Goal: Task Accomplishment & Management: Complete application form

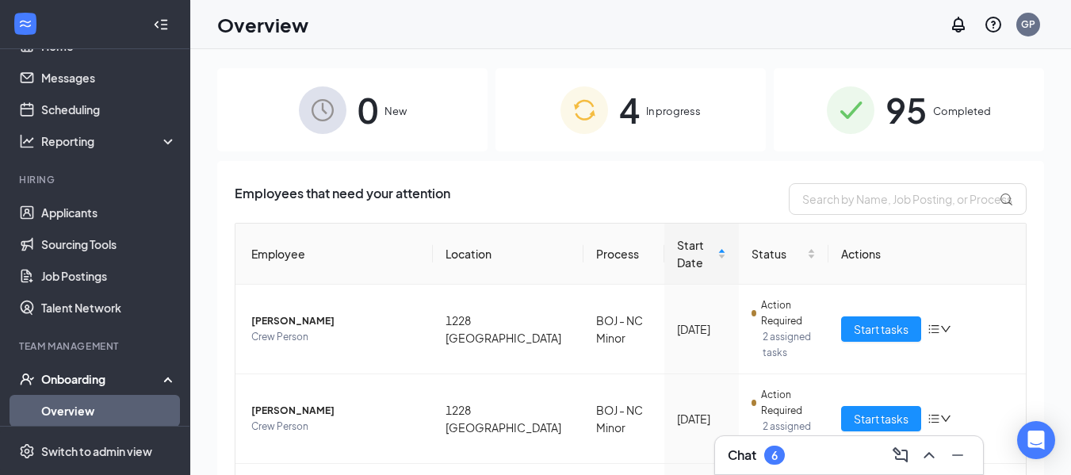
scroll to position [56, 0]
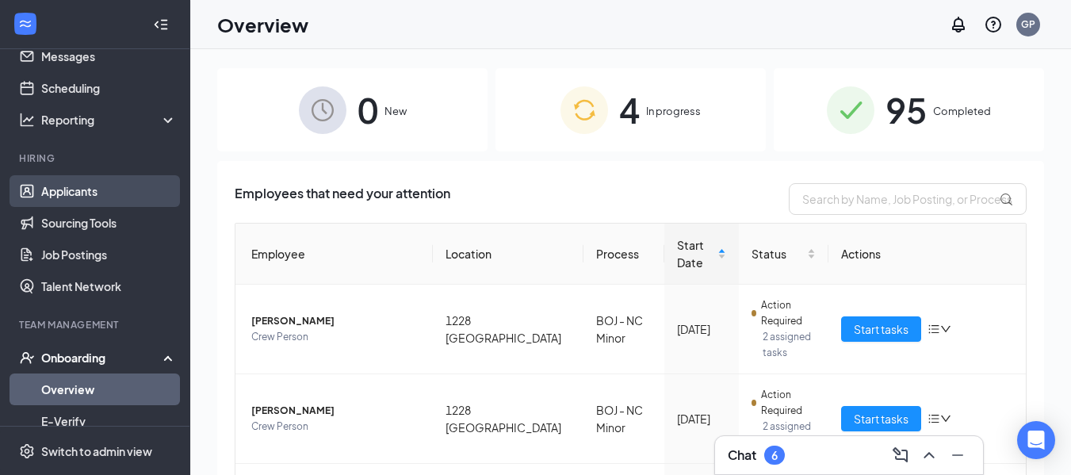
click at [86, 187] on link "Applicants" at bounding box center [109, 191] width 136 height 32
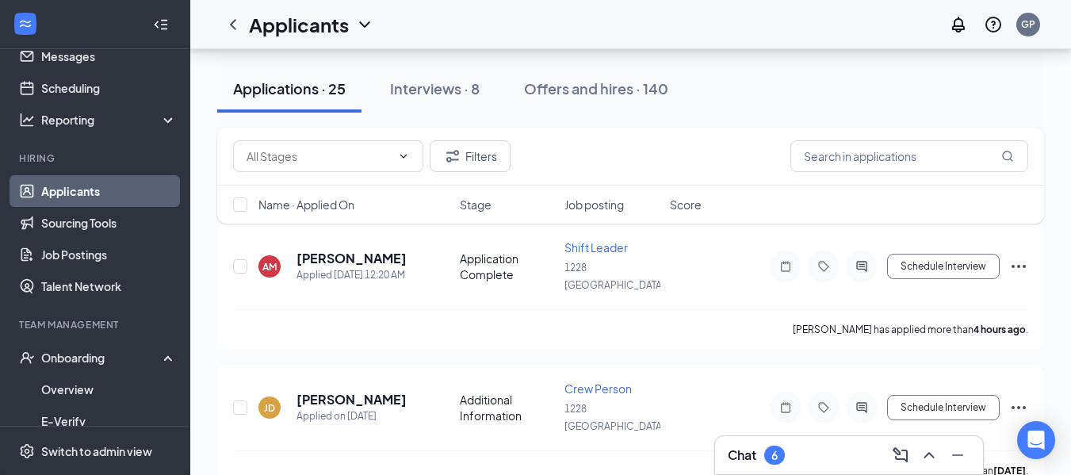
scroll to position [86, 0]
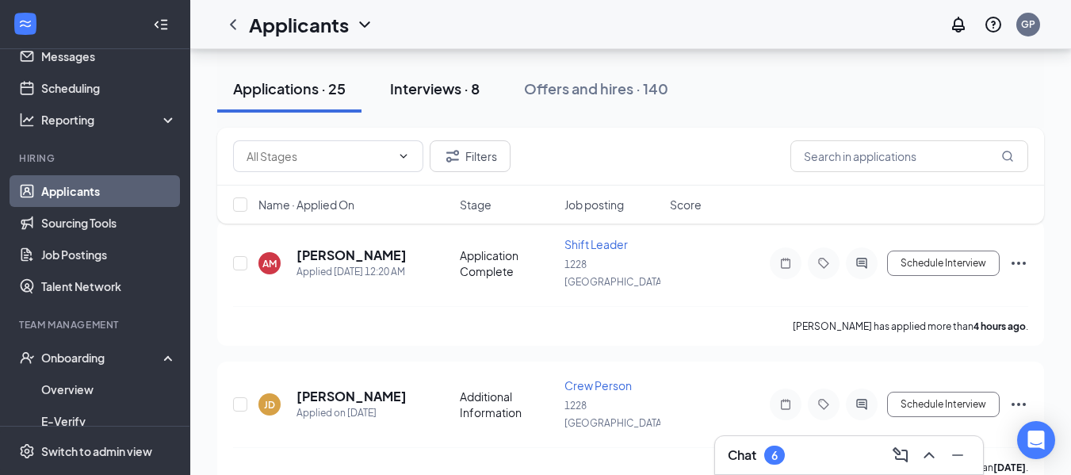
click at [442, 88] on div "Interviews · 8" at bounding box center [435, 88] width 90 height 20
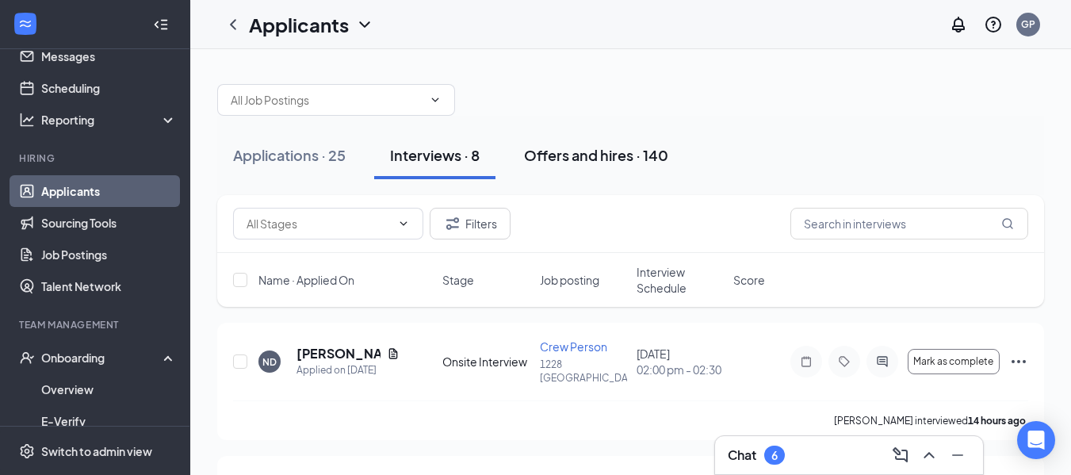
click at [604, 152] on div "Offers and hires · 140" at bounding box center [596, 155] width 144 height 20
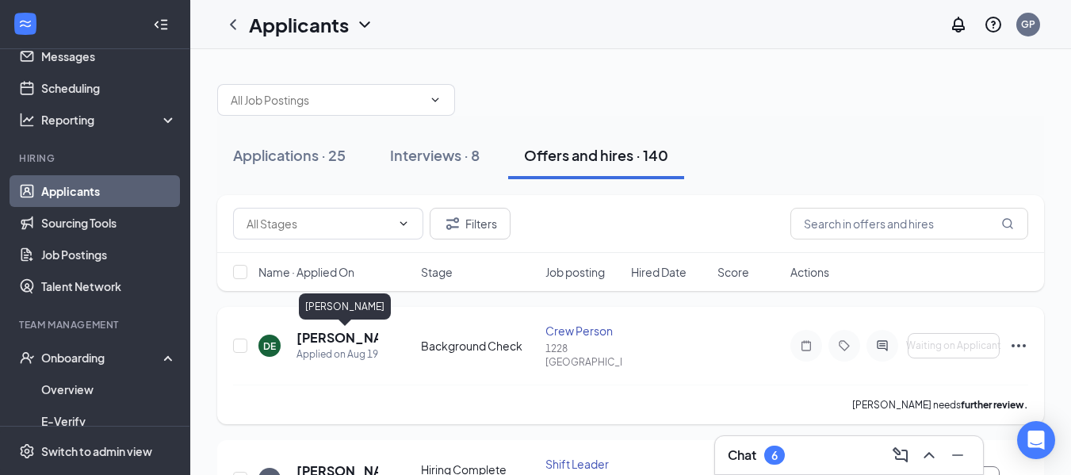
click at [325, 341] on h5 "[PERSON_NAME]" at bounding box center [337, 337] width 82 height 17
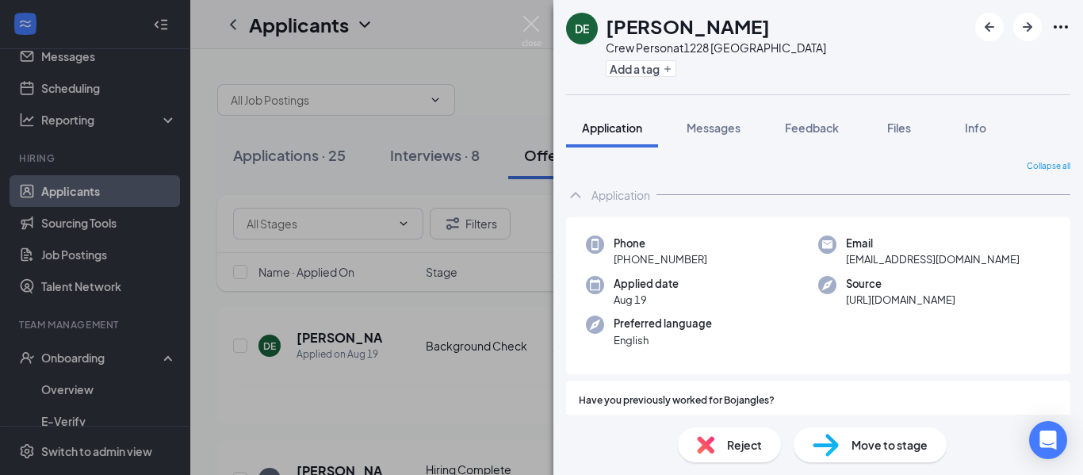
click at [868, 448] on span "Move to stage" at bounding box center [889, 444] width 76 height 17
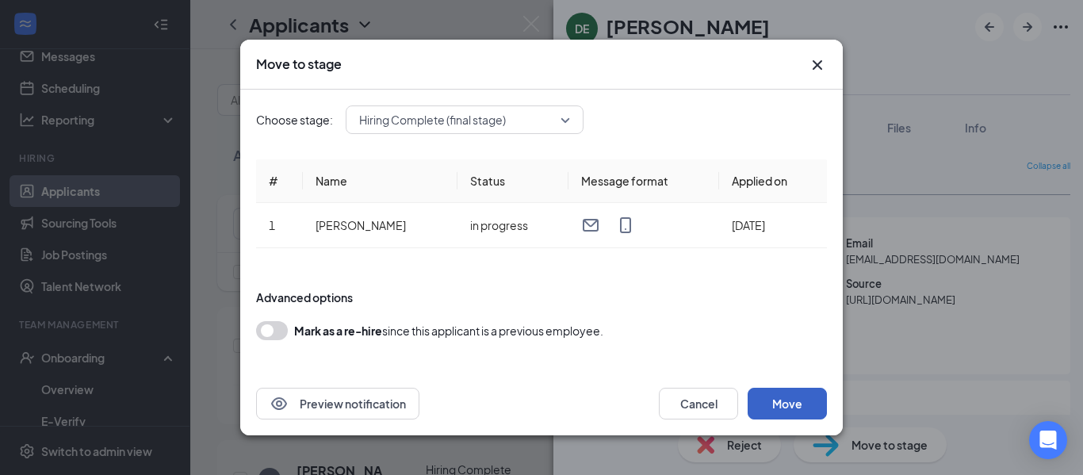
click at [794, 410] on button "Move" at bounding box center [786, 404] width 79 height 32
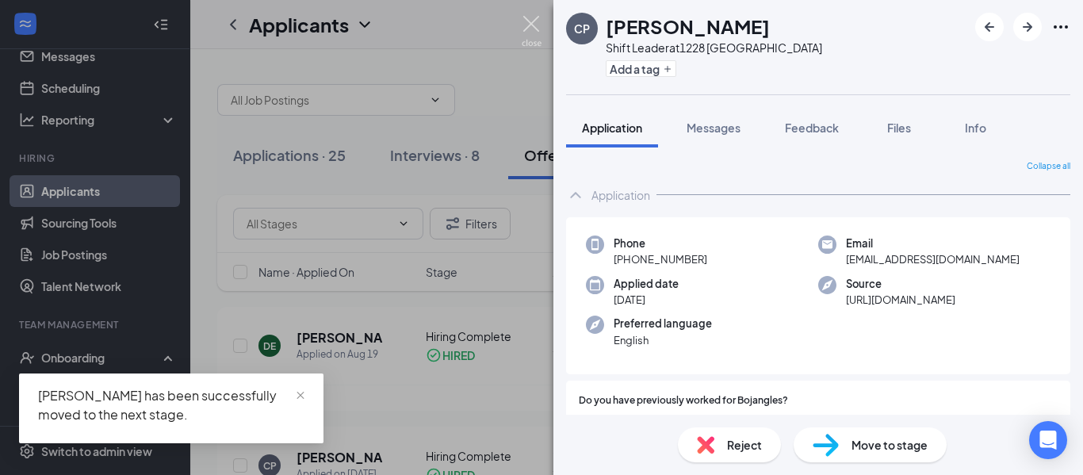
click at [527, 29] on img at bounding box center [532, 31] width 20 height 31
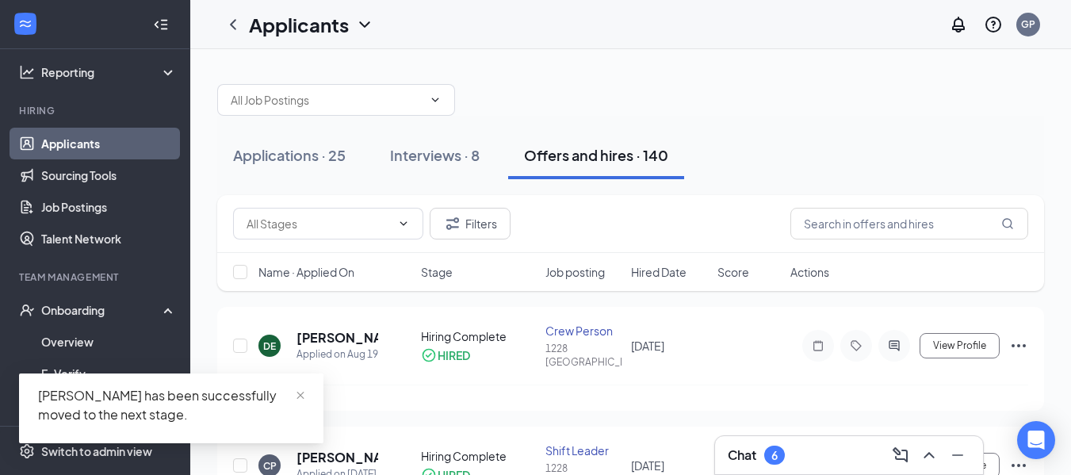
scroll to position [105, 0]
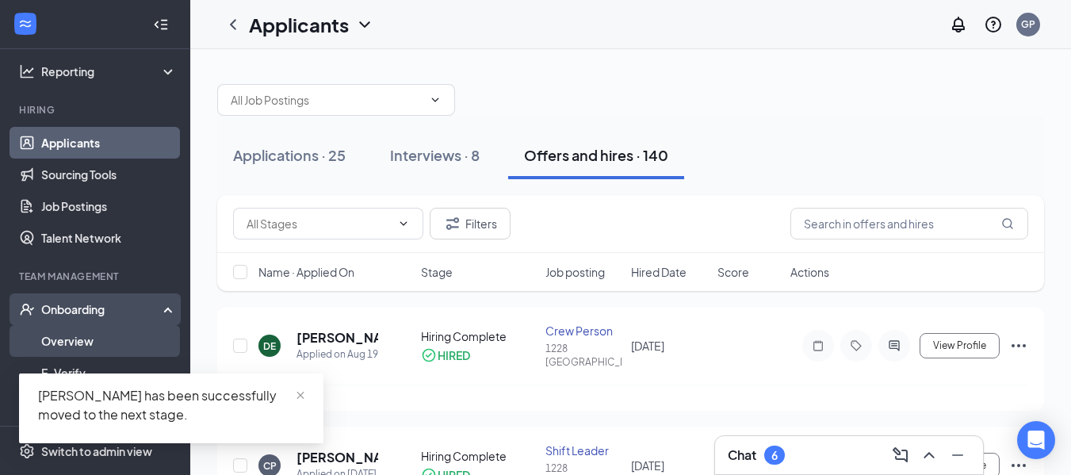
click at [73, 333] on link "Overview" at bounding box center [109, 341] width 136 height 32
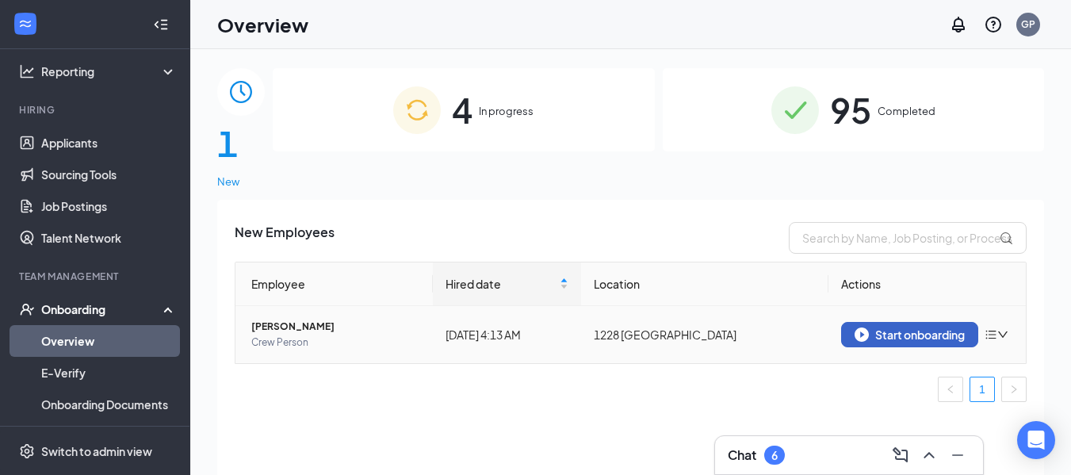
click at [897, 327] on div "Start onboarding" at bounding box center [909, 334] width 110 height 14
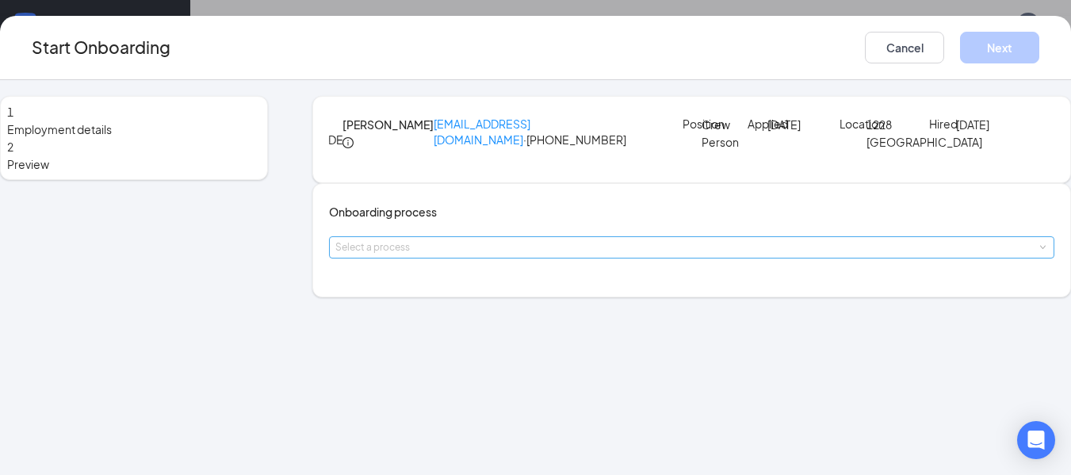
click at [426, 255] on div "Select a process" at bounding box center [687, 247] width 705 height 16
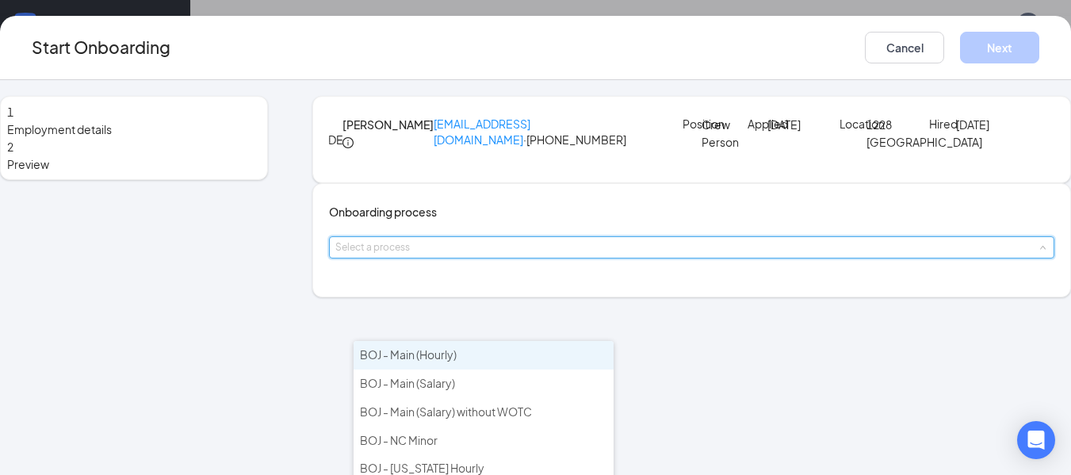
click at [429, 355] on span "BOJ - Main (Hourly)" at bounding box center [408, 354] width 97 height 14
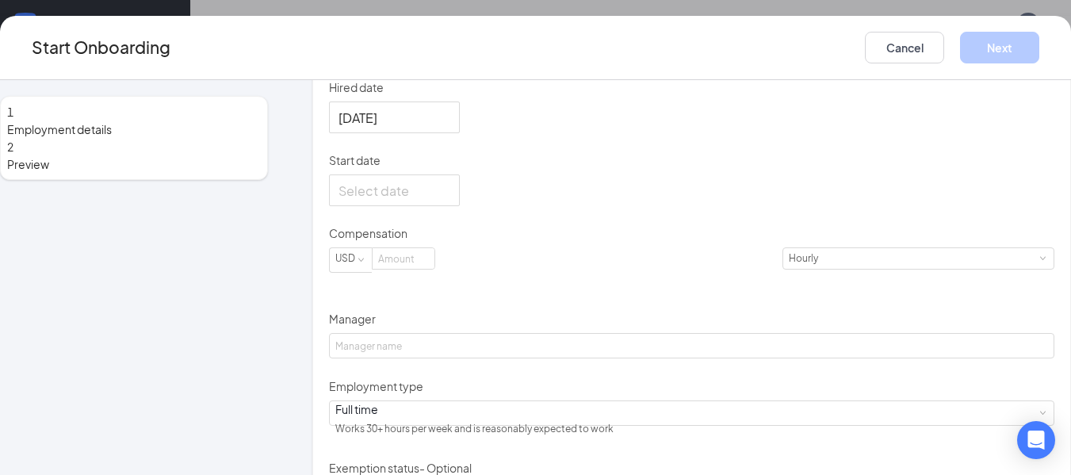
scroll to position [281, 0]
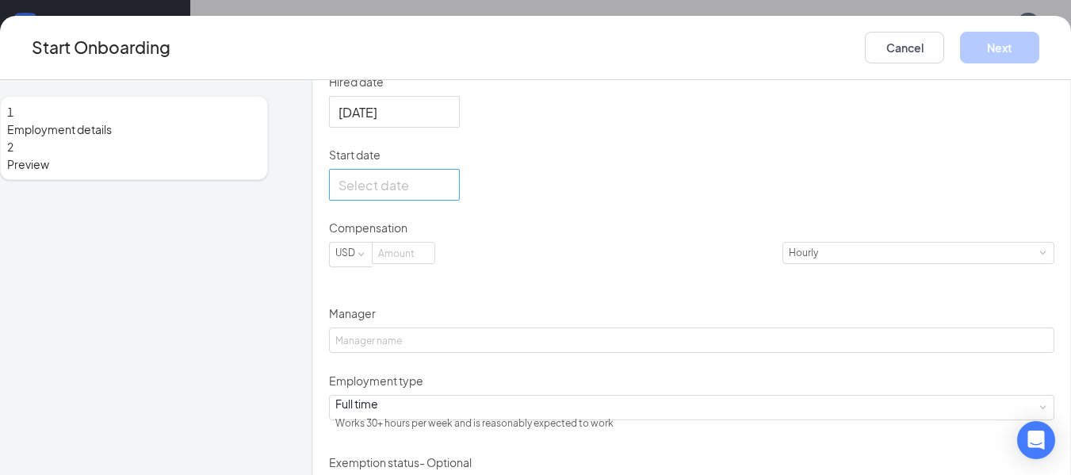
click at [450, 195] on div at bounding box center [394, 185] width 112 height 20
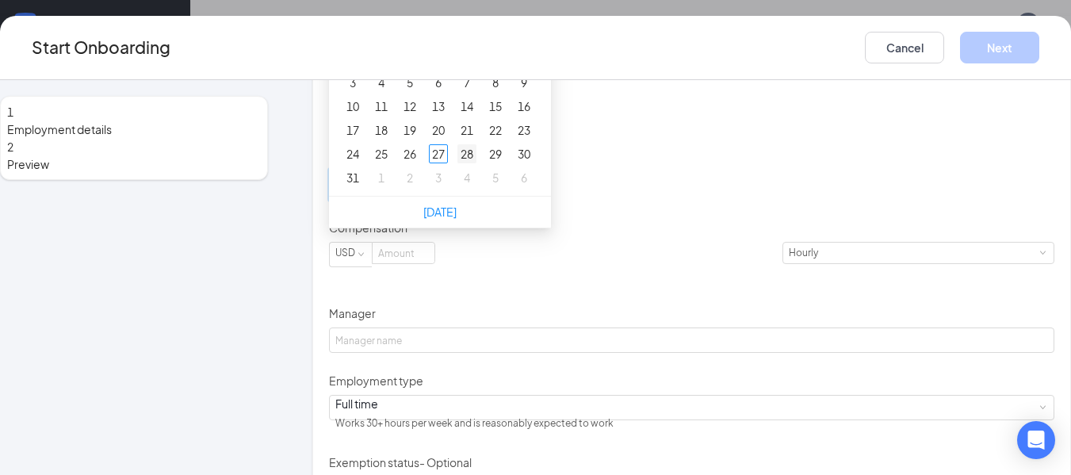
type input "[DATE]"
click at [476, 163] on div "28" at bounding box center [466, 153] width 19 height 19
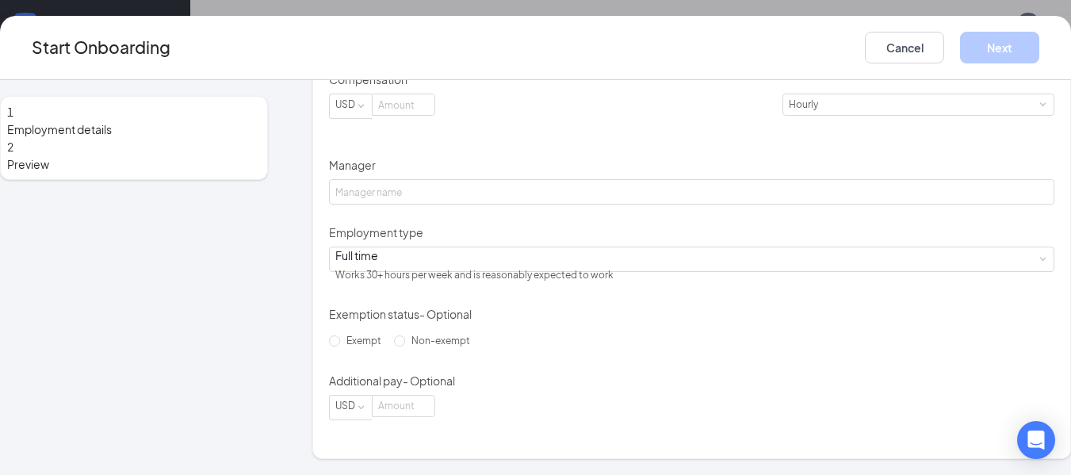
scroll to position [482, 0]
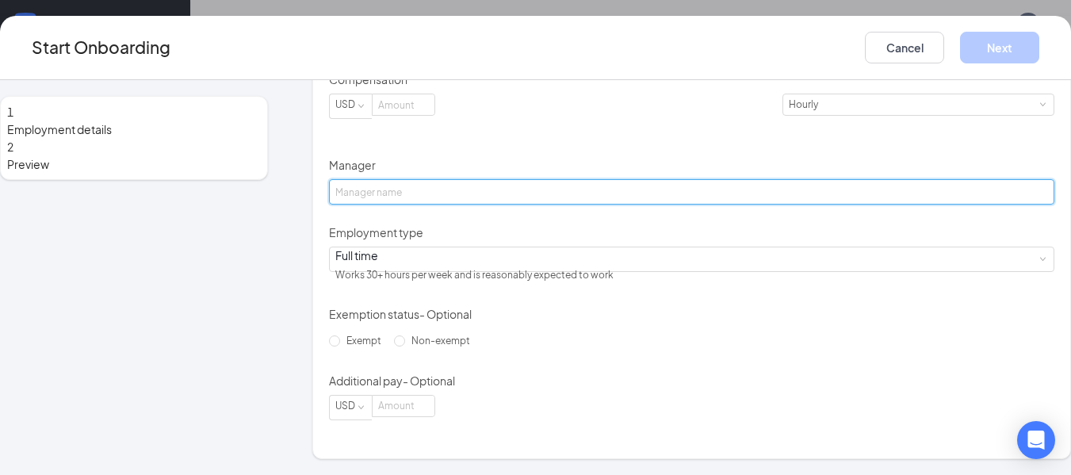
click at [419, 204] on input "Manager" at bounding box center [691, 191] width 725 height 25
type input "[PERSON_NAME]"
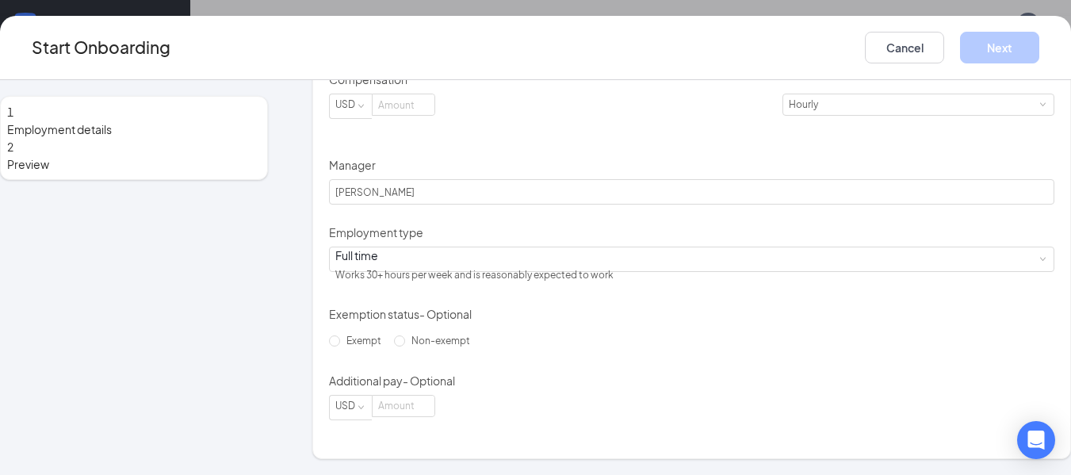
scroll to position [529, 0]
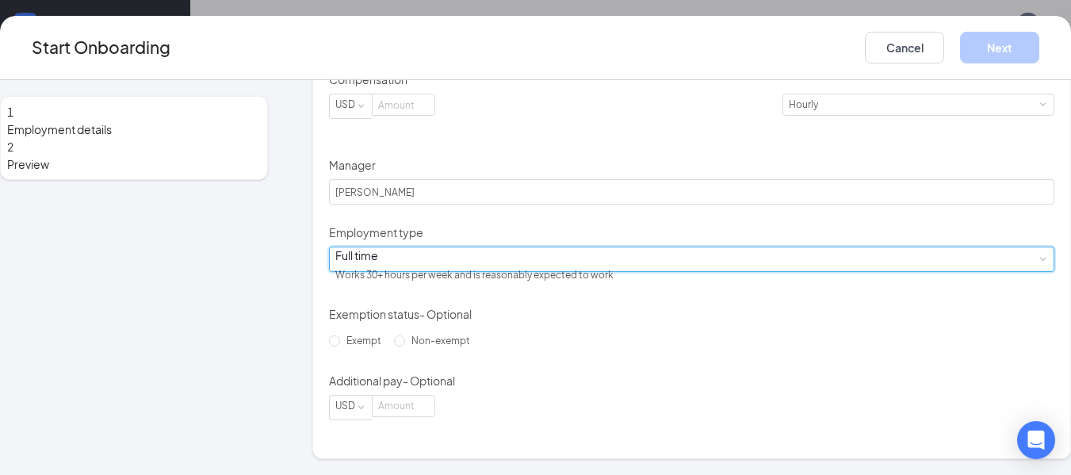
click at [605, 251] on div "Full time Works 30+ hours per week and is reasonably expected to work" at bounding box center [691, 258] width 725 height 25
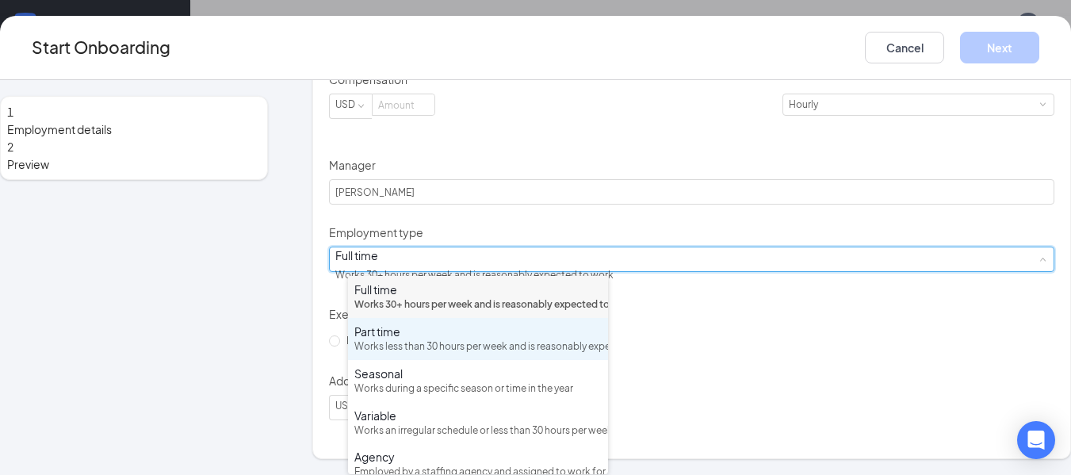
click at [391, 339] on div "Part time" at bounding box center [477, 331] width 247 height 16
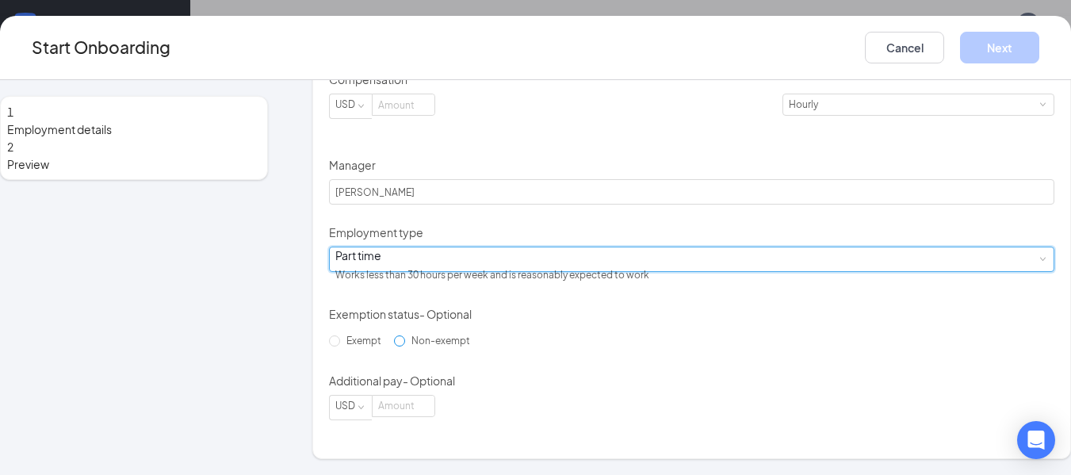
drag, startPoint x: 355, startPoint y: 353, endPoint x: 380, endPoint y: 350, distance: 25.6
click at [394, 346] on input "Non-exempt" at bounding box center [399, 340] width 11 height 11
radio input "true"
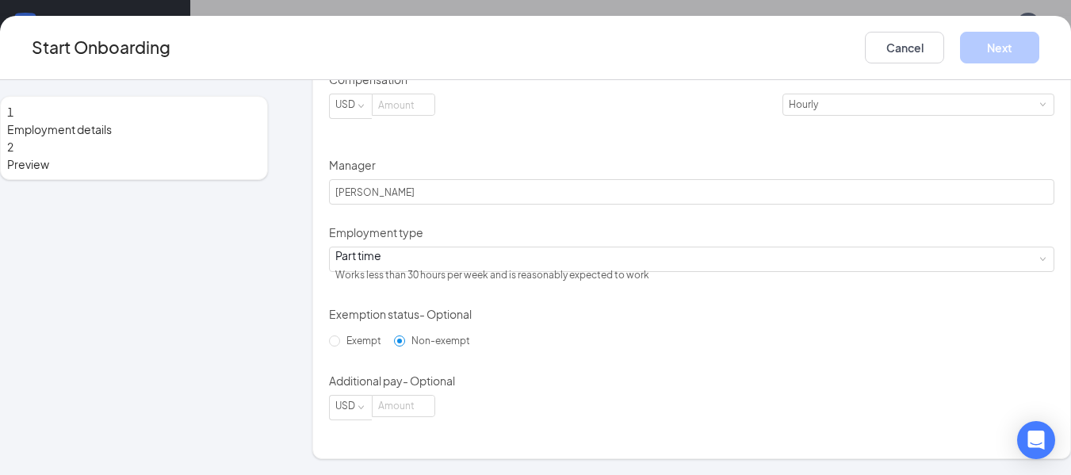
scroll to position [71, 0]
click at [434, 416] on input at bounding box center [404, 406] width 62 height 21
type input "0"
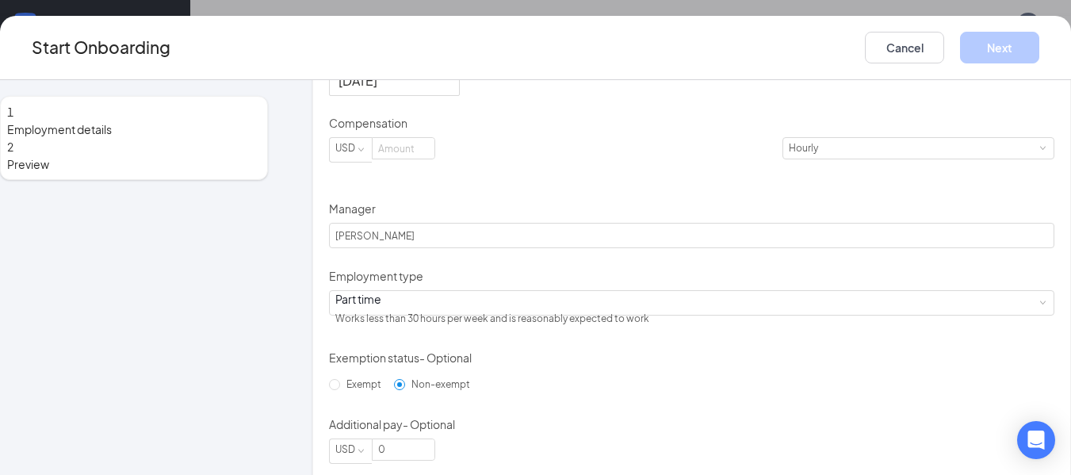
scroll to position [380, 0]
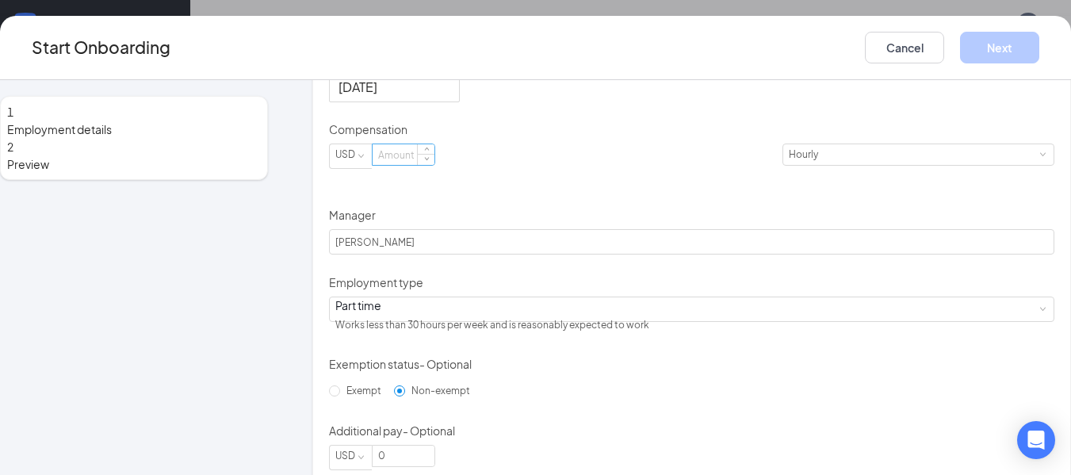
click at [422, 165] on input at bounding box center [404, 154] width 62 height 21
type input "14.5"
click at [965, 49] on button "Next" at bounding box center [999, 48] width 79 height 32
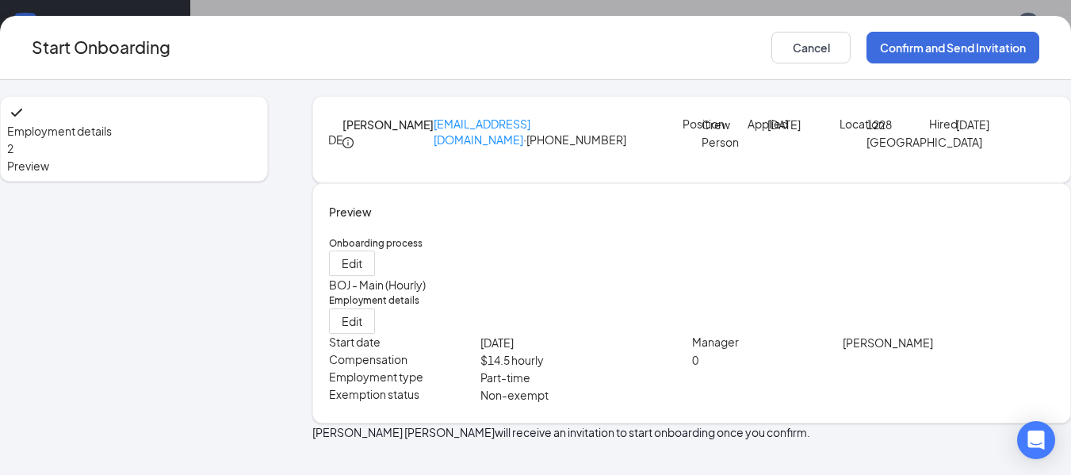
scroll to position [84, 0]
click at [934, 48] on button "Confirm and Send Invitation" at bounding box center [952, 48] width 173 height 32
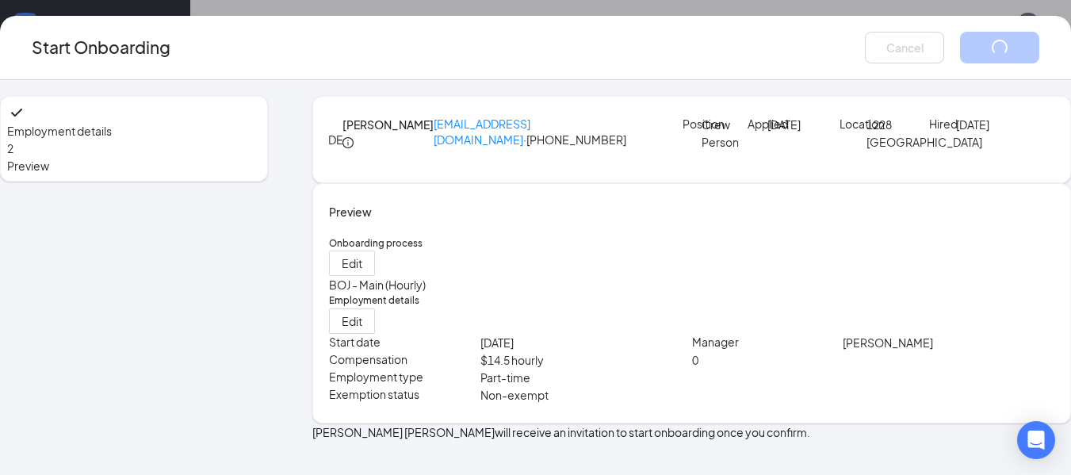
scroll to position [0, 0]
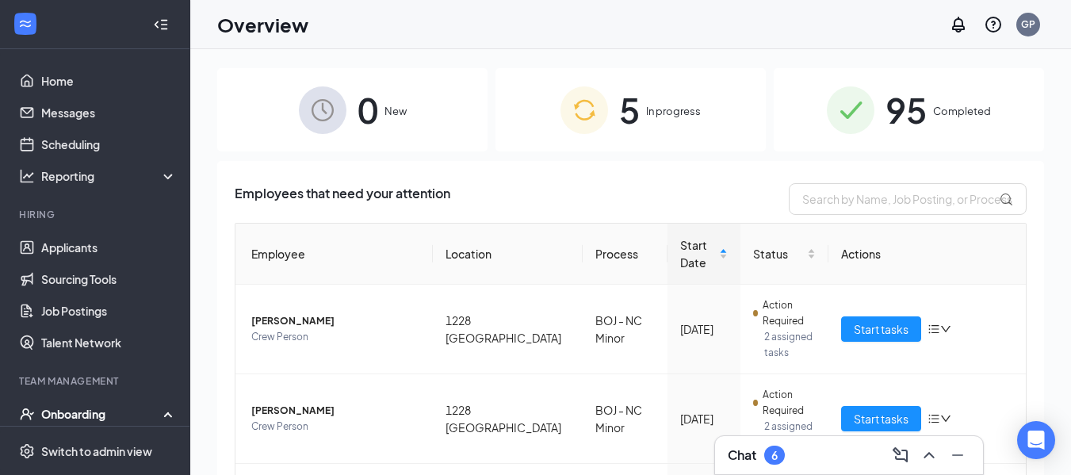
click at [933, 107] on span "Completed" at bounding box center [962, 111] width 58 height 16
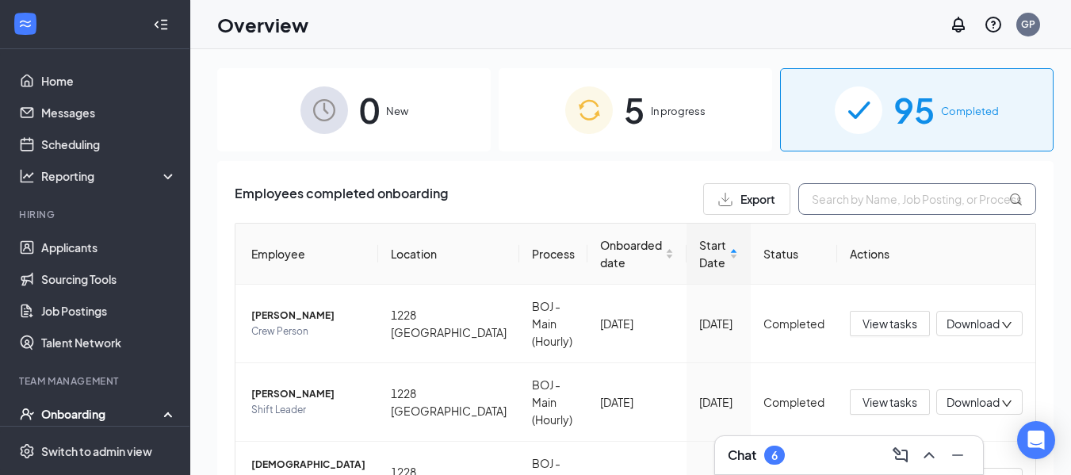
click at [885, 210] on input "text" at bounding box center [917, 199] width 238 height 32
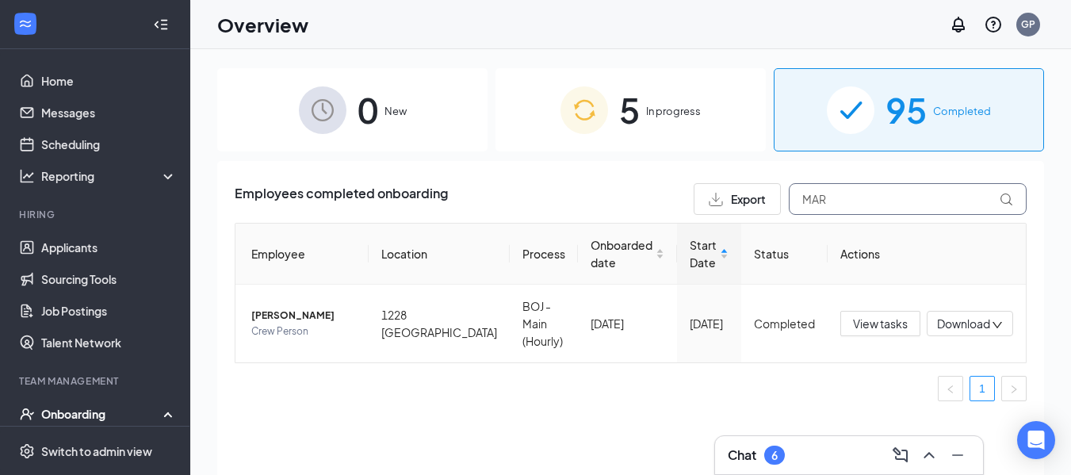
type input "MAR"
drag, startPoint x: 633, startPoint y: 111, endPoint x: 644, endPoint y: 116, distance: 12.1
click at [640, 116] on span "5" at bounding box center [629, 109] width 21 height 55
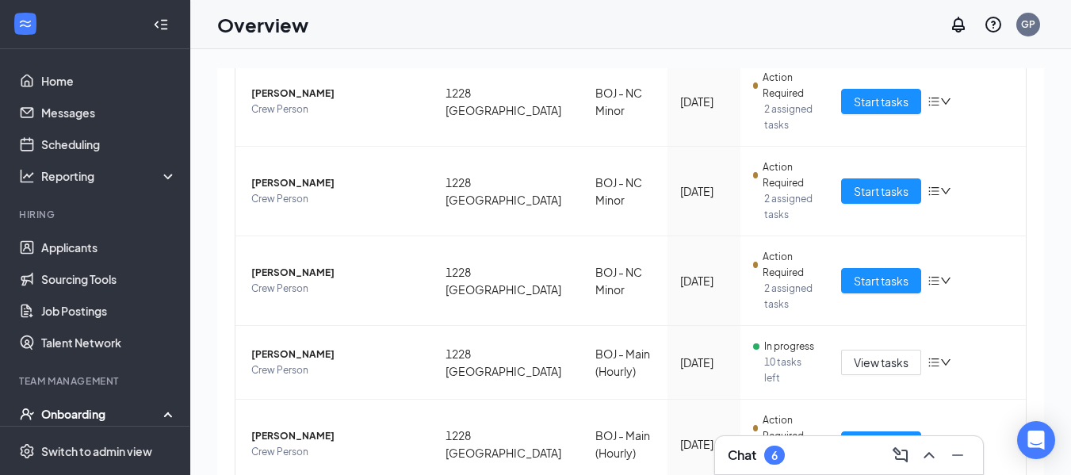
scroll to position [246, 0]
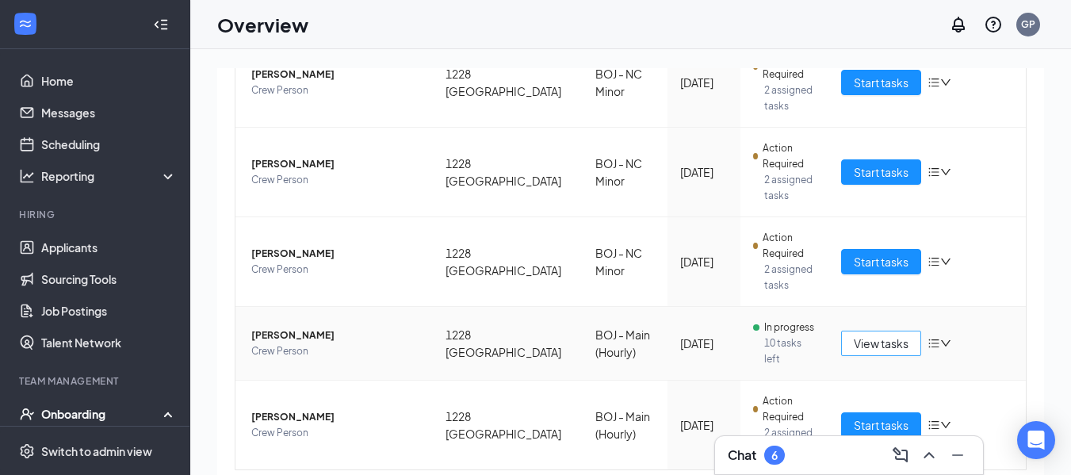
click at [864, 342] on span "View tasks" at bounding box center [881, 342] width 55 height 17
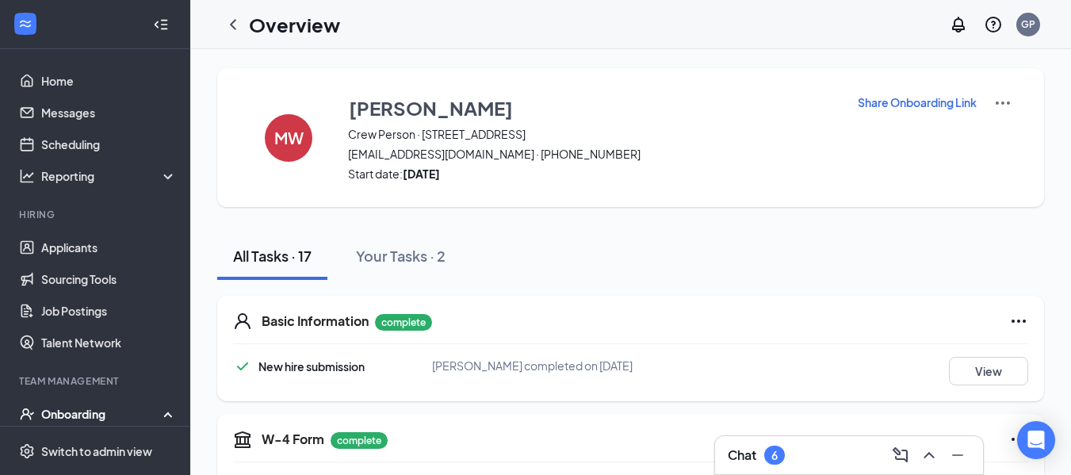
click at [925, 105] on p "Share Onboarding Link" at bounding box center [917, 102] width 119 height 16
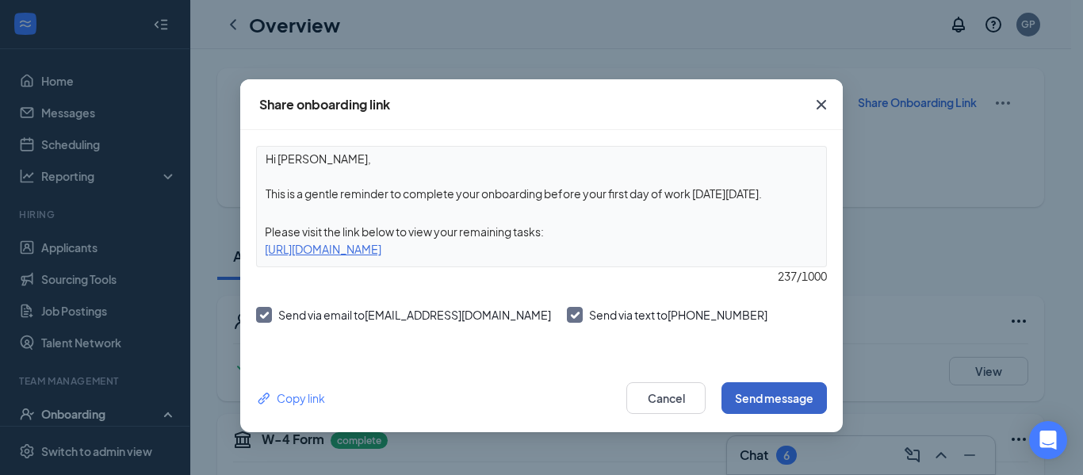
click at [791, 402] on button "Send message" at bounding box center [773, 398] width 105 height 32
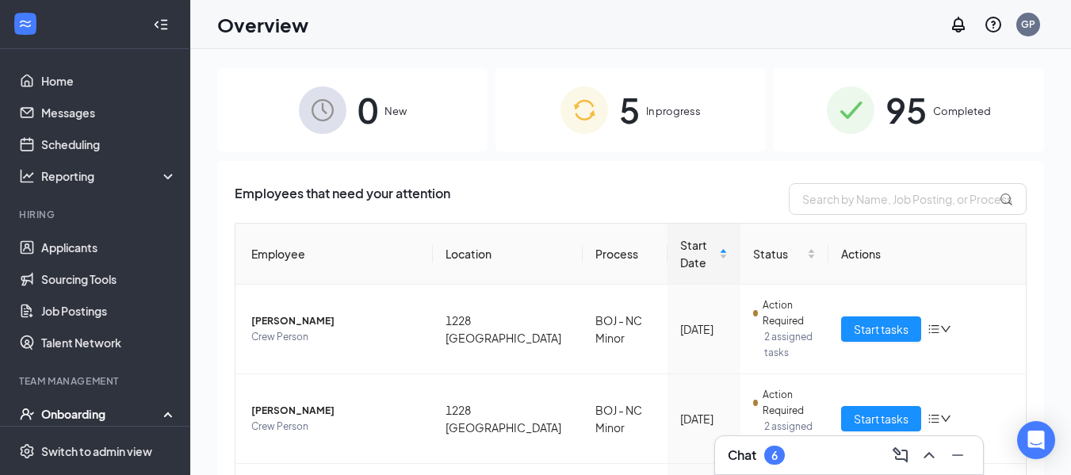
click at [658, 100] on div "5 In progress" at bounding box center [630, 109] width 270 height 83
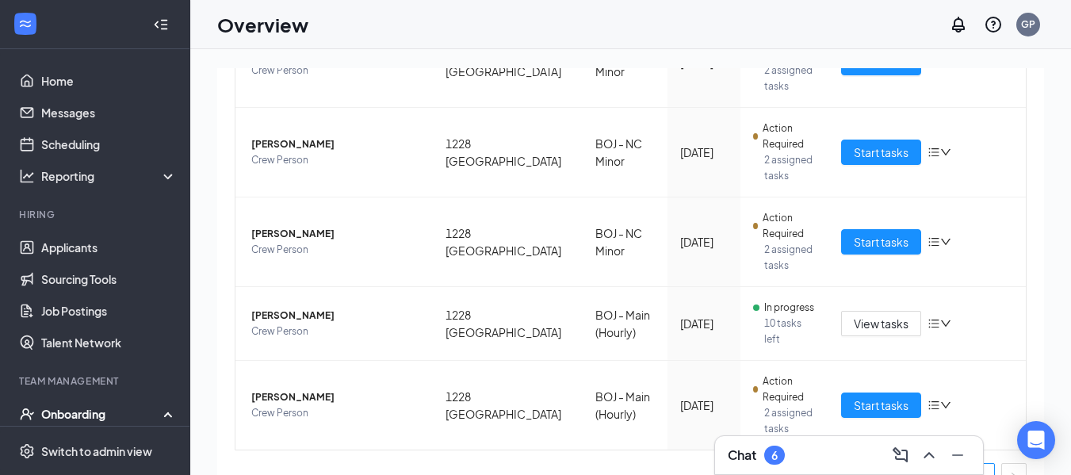
scroll to position [284, 0]
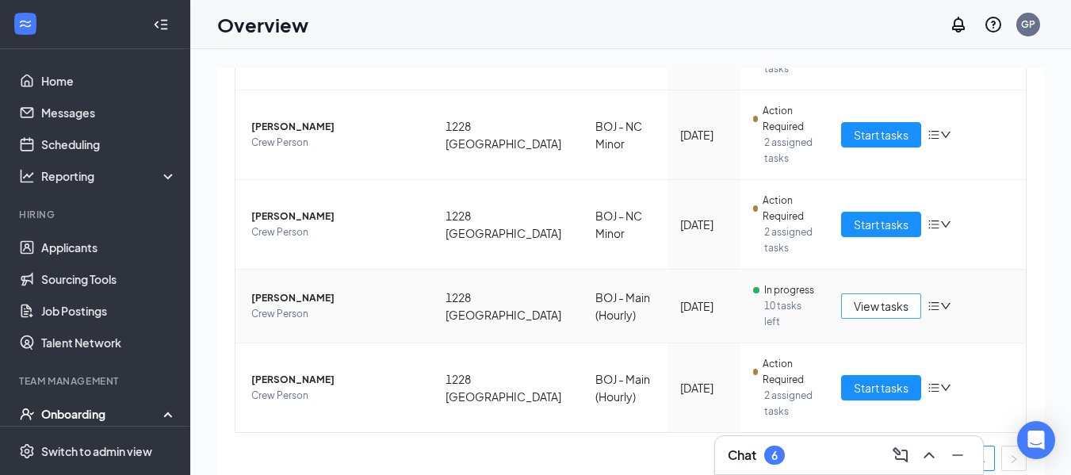
click at [871, 299] on span "View tasks" at bounding box center [881, 305] width 55 height 17
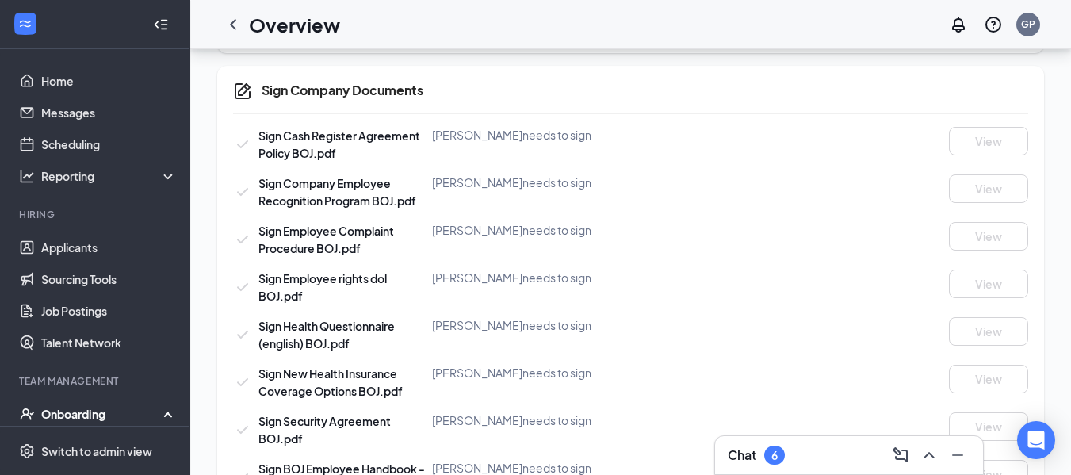
scroll to position [1025, 0]
